Goal: Transaction & Acquisition: Subscribe to service/newsletter

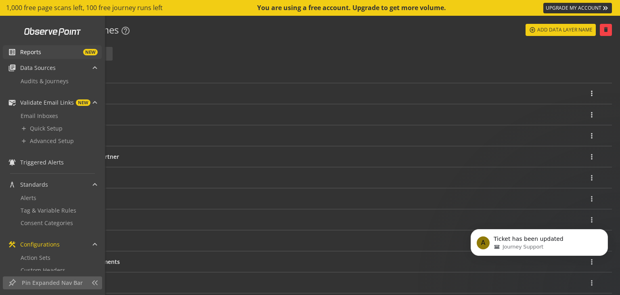
click at [44, 54] on span "NEW" at bounding box center [69, 52] width 56 height 6
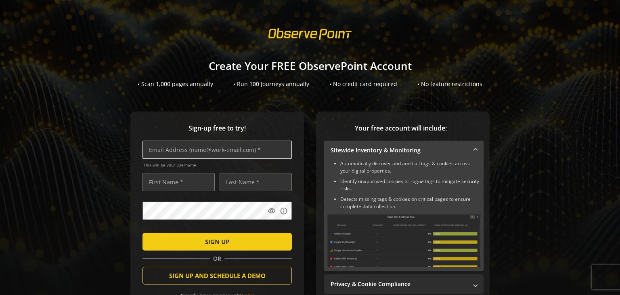
click at [189, 148] on input "text" at bounding box center [216, 149] width 149 height 18
type input "[EMAIL_ADDRESS][DOMAIN_NAME]"
click at [176, 180] on input "text" at bounding box center [178, 182] width 72 height 18
type input "Merry"
type input "khi"
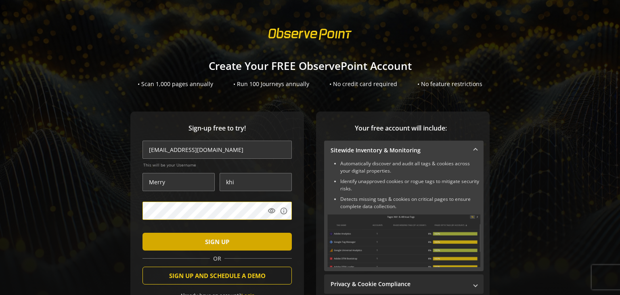
click at [181, 241] on span "submit" at bounding box center [216, 241] width 149 height 19
